Goal: Task Accomplishment & Management: Use online tool/utility

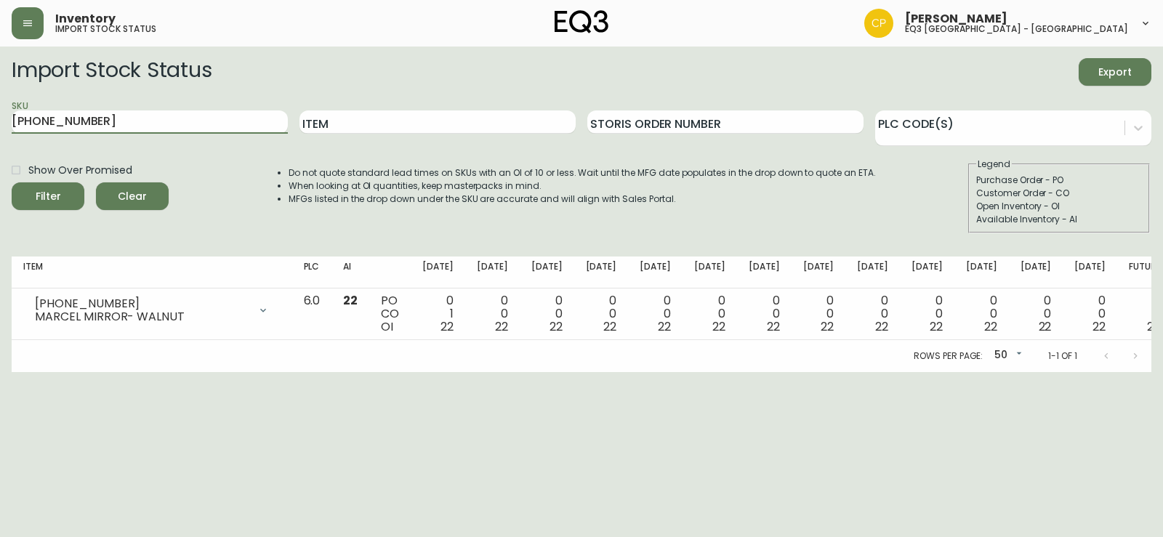
click at [0, 172] on main "Import Stock Status Export SKU [PHONE_NUMBER] Item Storis Order Number PLC Code…" at bounding box center [581, 210] width 1163 height 326
click at [12, 183] on button "Filter" at bounding box center [48, 197] width 73 height 28
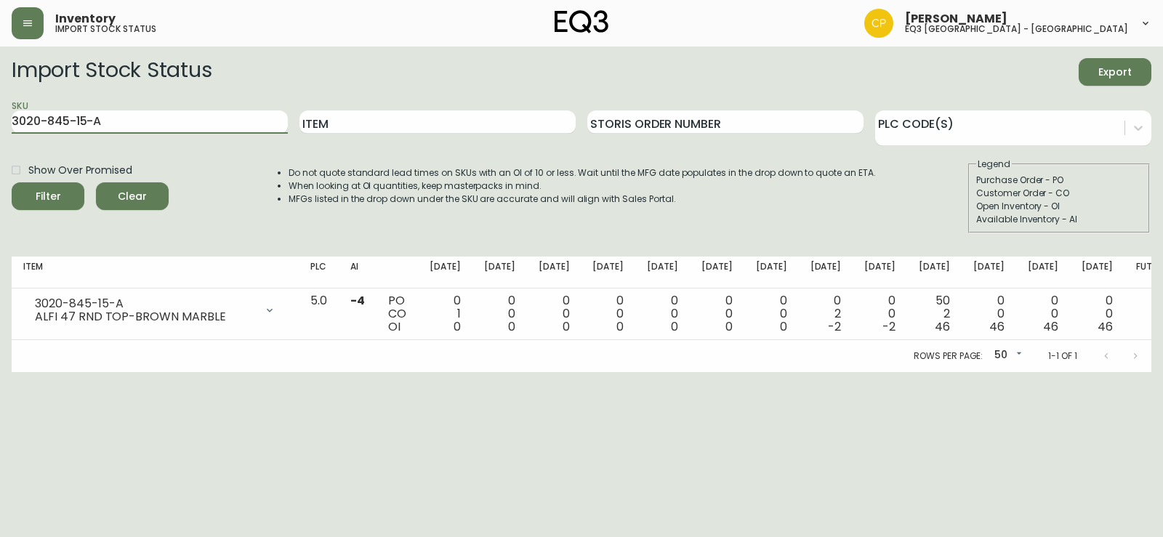
drag, startPoint x: 149, startPoint y: 121, endPoint x: 0, endPoint y: 127, distance: 149.2
click at [0, 127] on main "Import Stock Status Export SKU 3020-845-15-A Item Storis Order Number PLC Code(…" at bounding box center [581, 210] width 1163 height 326
paste input "[PHONE_NUMBER]"
type input "[PHONE_NUMBER]"
click at [12, 183] on button "Filter" at bounding box center [48, 197] width 73 height 28
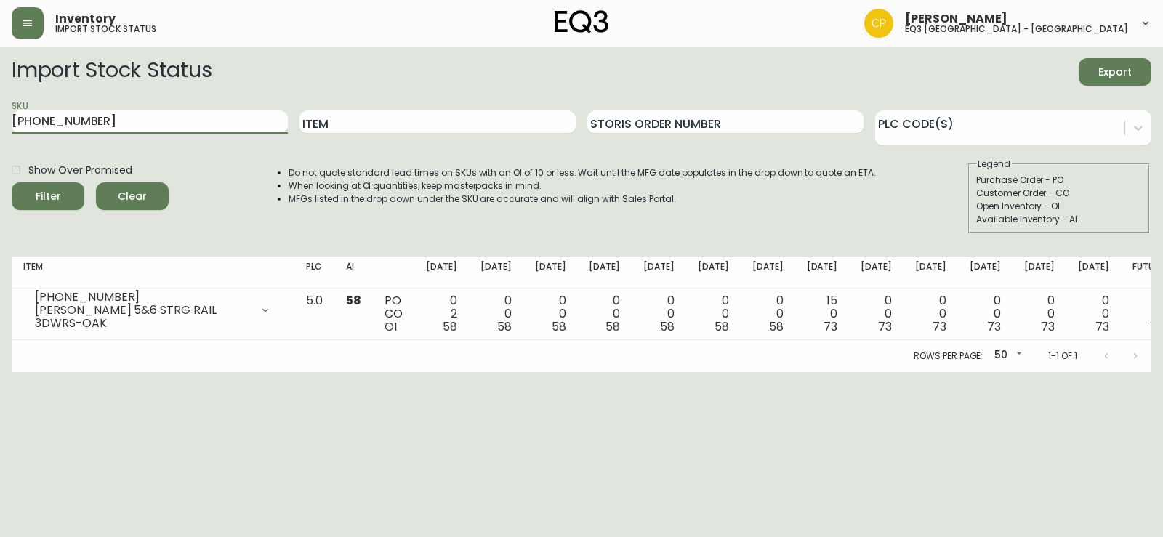
drag, startPoint x: 206, startPoint y: 124, endPoint x: 0, endPoint y: 153, distance: 207.7
click at [0, 153] on main "Import Stock Status Export SKU [PHONE_NUMBER] Item Storis Order Number PLC Code…" at bounding box center [581, 210] width 1163 height 326
click at [433, 120] on input "Item" at bounding box center [438, 122] width 276 height 23
type input "PLACE"
click at [12, 183] on button "Filter" at bounding box center [48, 197] width 73 height 28
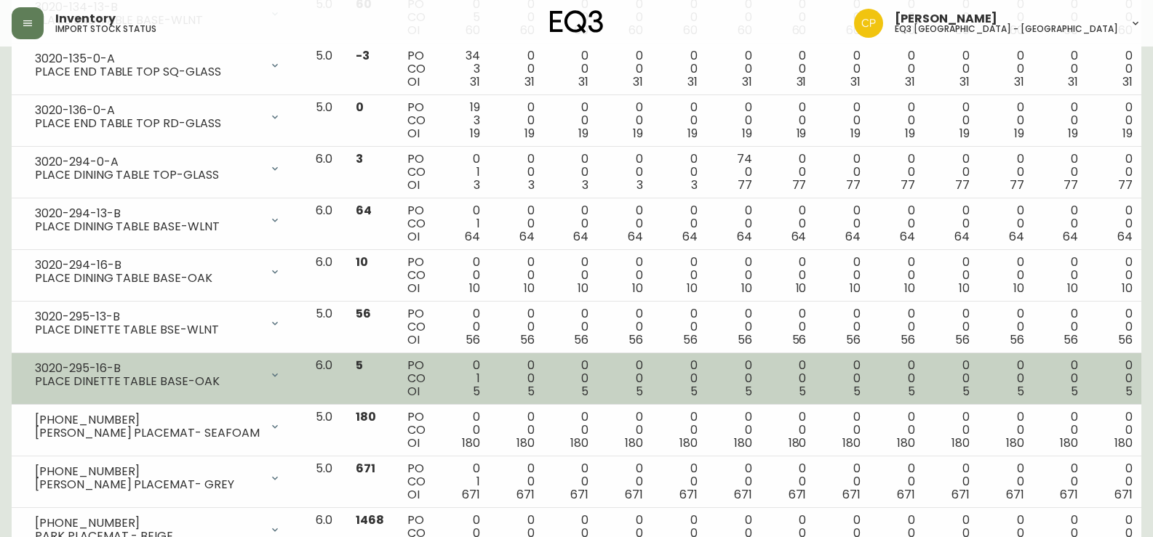
scroll to position [436, 0]
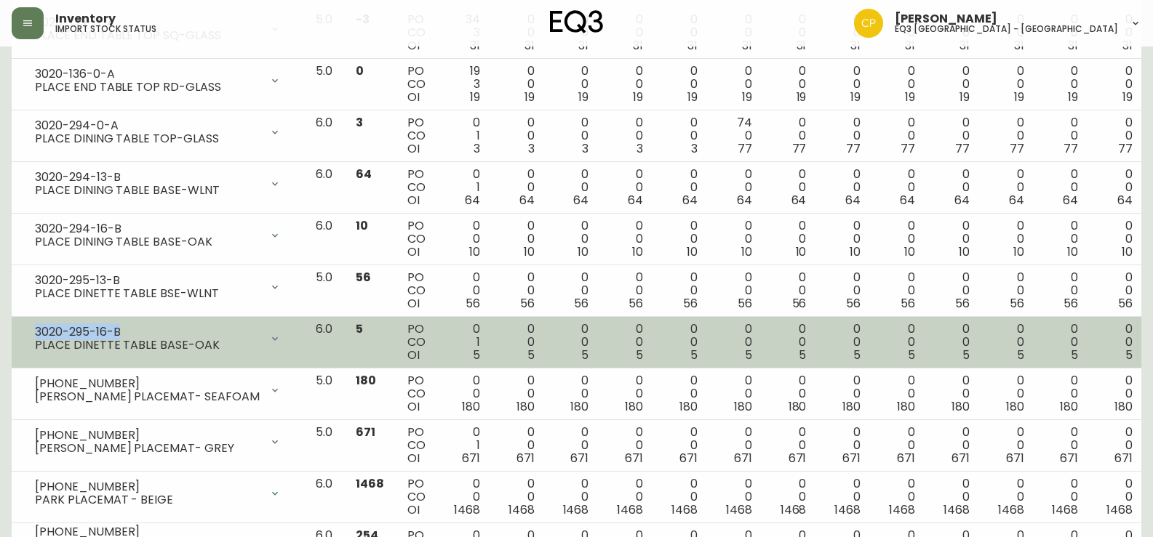
drag, startPoint x: 129, startPoint y: 326, endPoint x: 36, endPoint y: 331, distance: 93.2
click at [36, 331] on div "3020-295-16-B" at bounding box center [147, 332] width 225 height 13
copy div "3020-295-16-B"
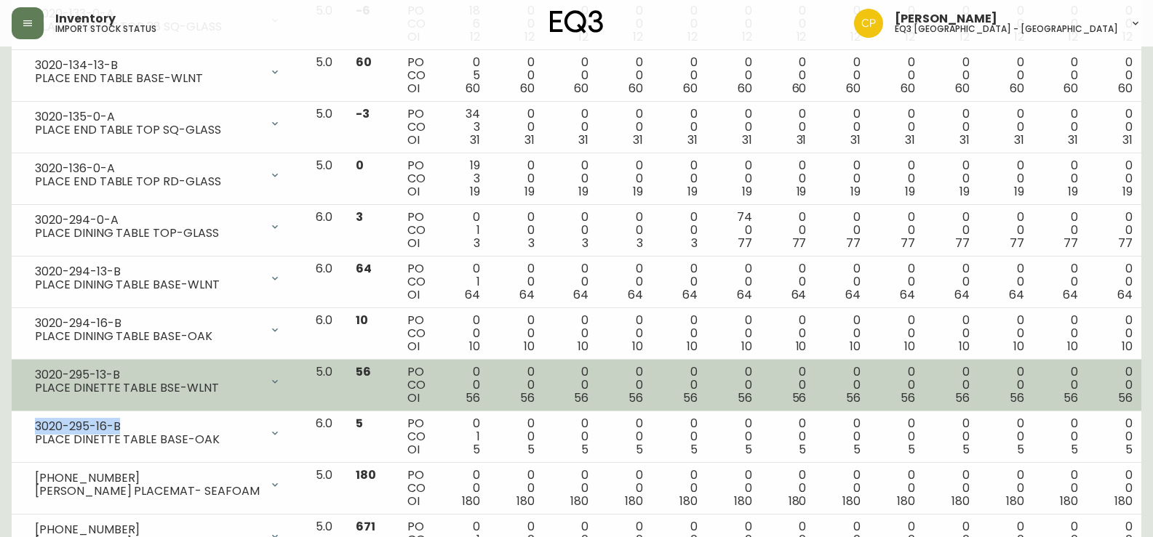
scroll to position [316, 0]
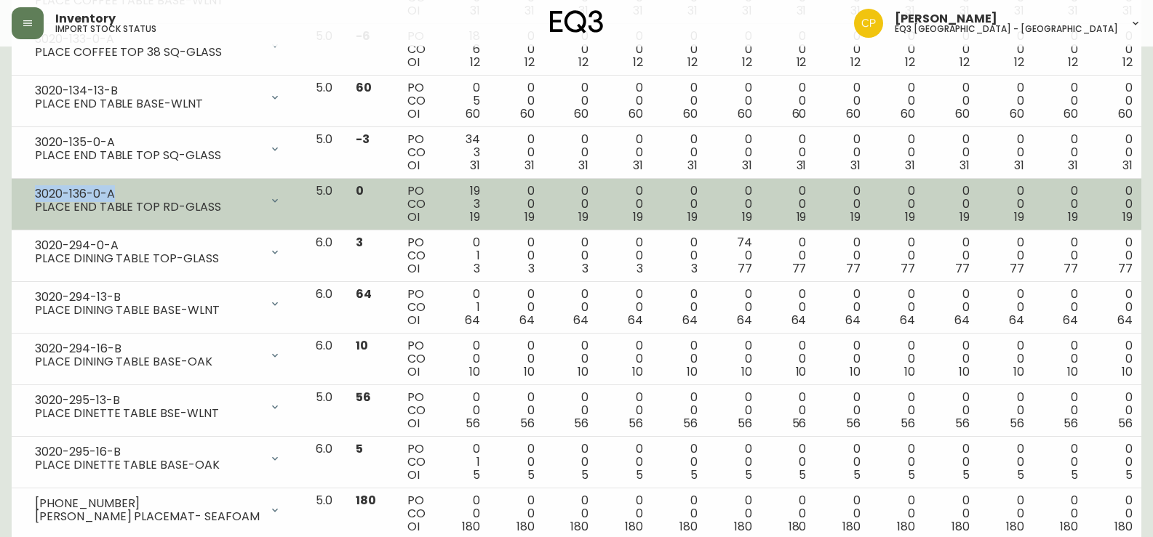
drag, startPoint x: 120, startPoint y: 191, endPoint x: 33, endPoint y: 185, distance: 86.7
click at [33, 185] on div "3020-136-0-A PLACE END TABLE TOP RD-GLASS" at bounding box center [157, 201] width 269 height 32
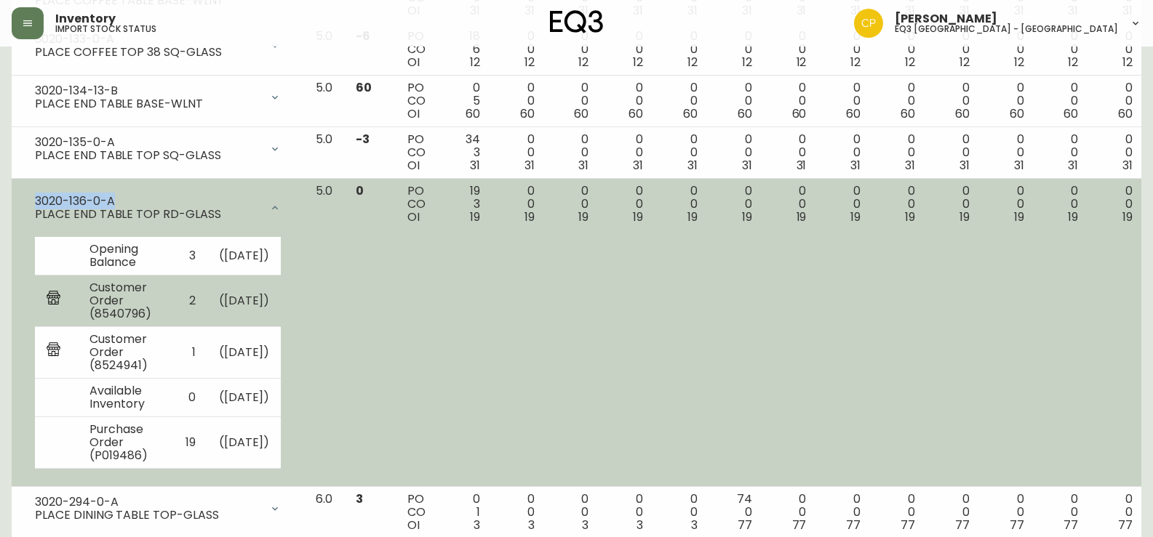
copy div "3020-136-0-A"
